Goal: Information Seeking & Learning: Learn about a topic

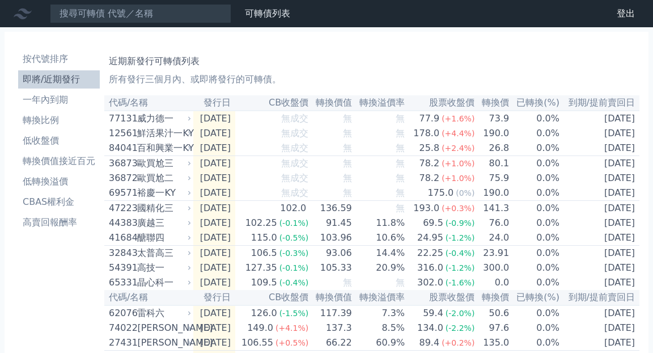
scroll to position [70, 0]
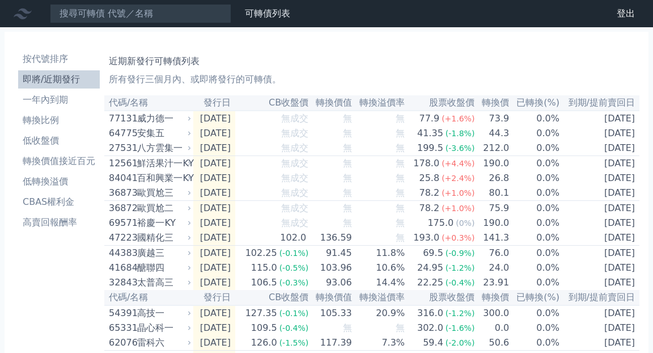
scroll to position [70, 0]
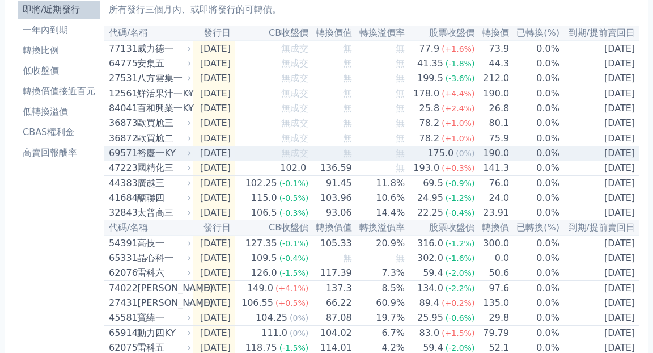
click at [235, 161] on td "[DATE]" at bounding box center [214, 153] width 42 height 15
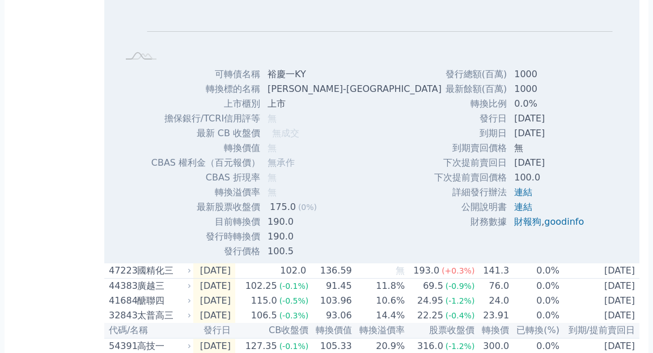
scroll to position [337, 0]
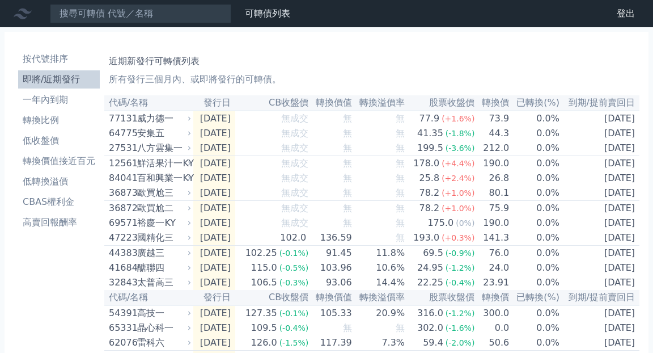
scroll to position [115, 0]
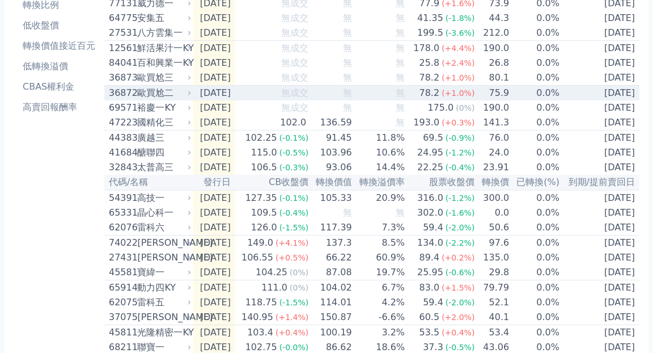
click at [210, 101] on td "[DATE]" at bounding box center [214, 93] width 42 height 15
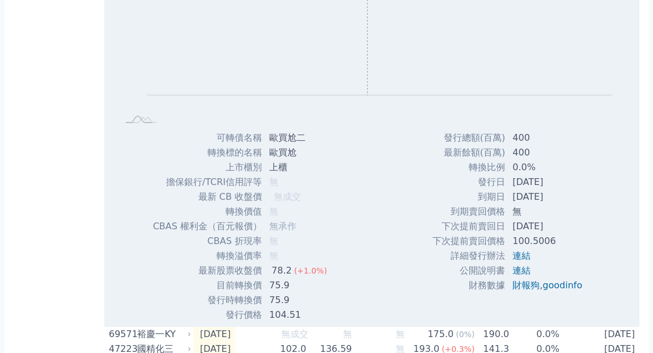
scroll to position [260, 0]
